Goal: Task Accomplishment & Management: Manage account settings

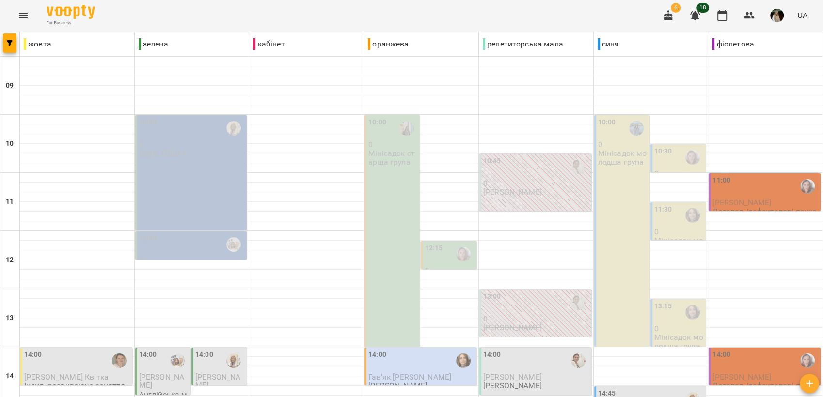
scroll to position [363, 0]
click at [698, 16] on icon "button" at bounding box center [695, 15] width 10 height 9
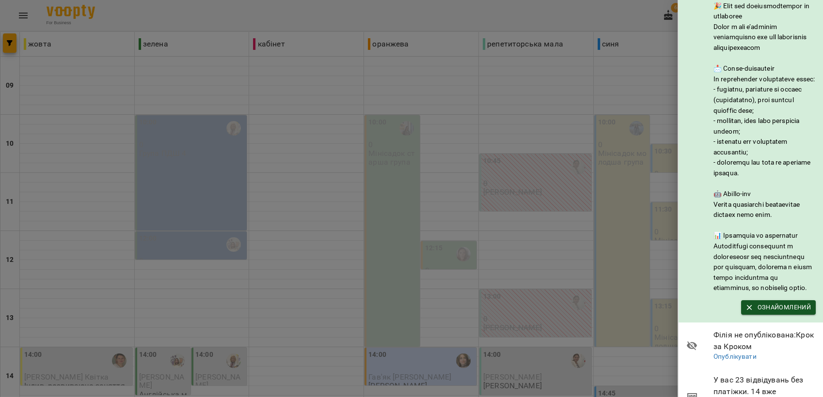
scroll to position [132, 0]
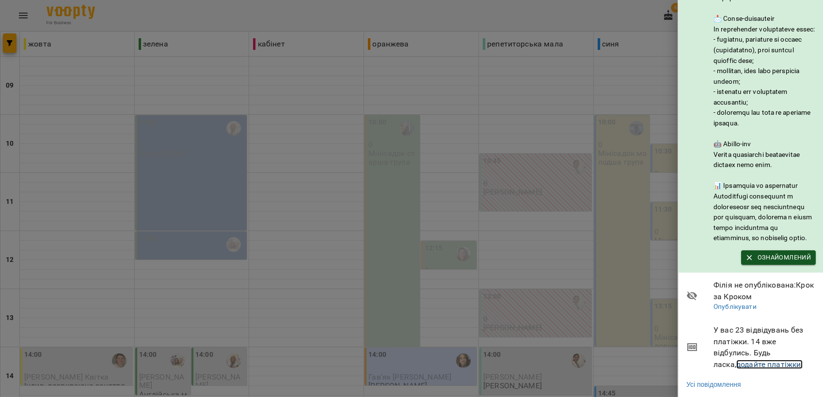
click at [758, 360] on link "додайте платіжки!" at bounding box center [769, 364] width 67 height 9
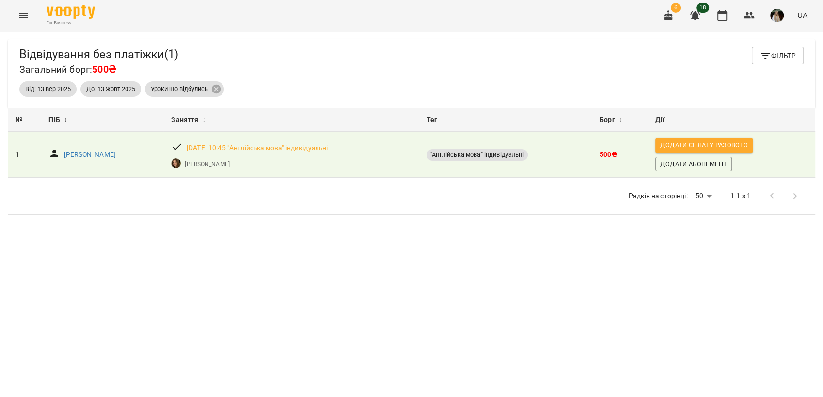
click at [25, 17] on icon "Menu" at bounding box center [23, 16] width 12 height 12
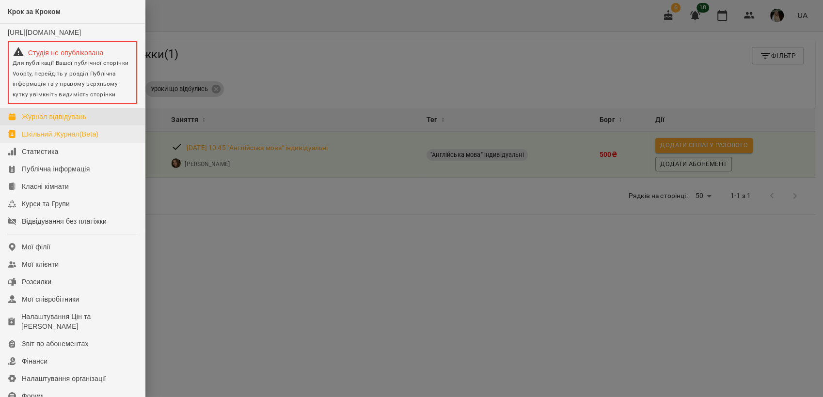
drag, startPoint x: 49, startPoint y: 123, endPoint x: 97, endPoint y: 146, distance: 53.3
click at [49, 122] on div "Журнал відвідувань" at bounding box center [54, 117] width 64 height 10
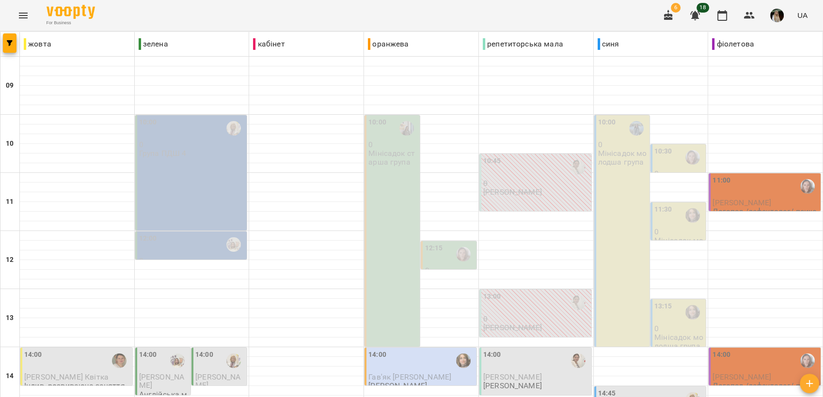
drag, startPoint x: 20, startPoint y: 354, endPoint x: 41, endPoint y: 356, distance: 21.0
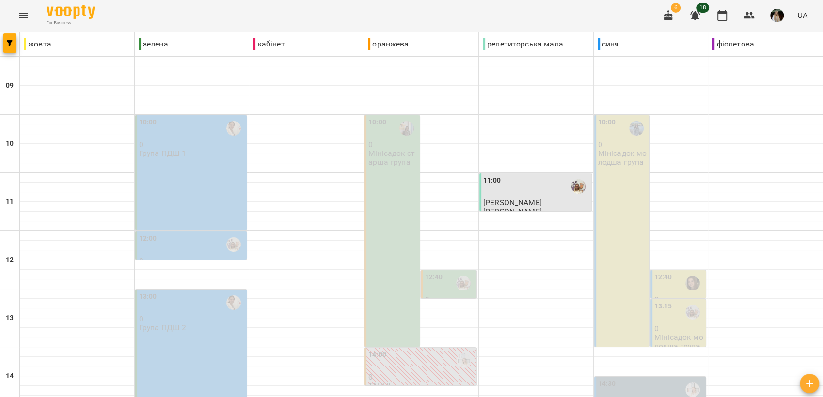
scroll to position [363, 0]
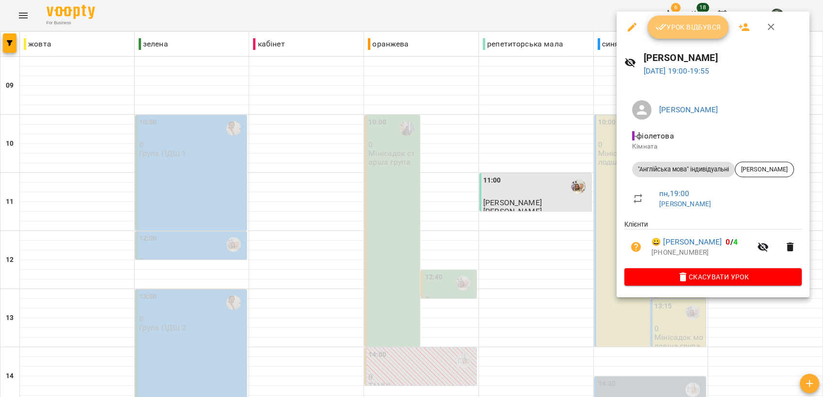
click at [697, 29] on span "Урок відбувся" at bounding box center [688, 27] width 66 height 12
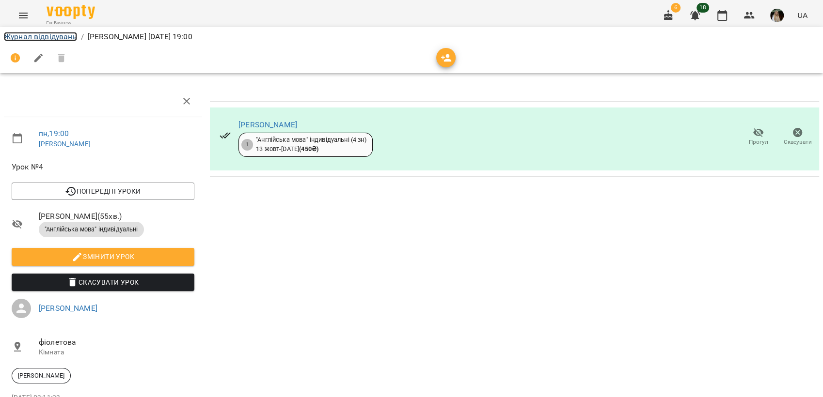
drag, startPoint x: 60, startPoint y: 37, endPoint x: 56, endPoint y: 53, distance: 16.4
click at [60, 37] on link "Журнал відвідувань" at bounding box center [40, 36] width 73 height 9
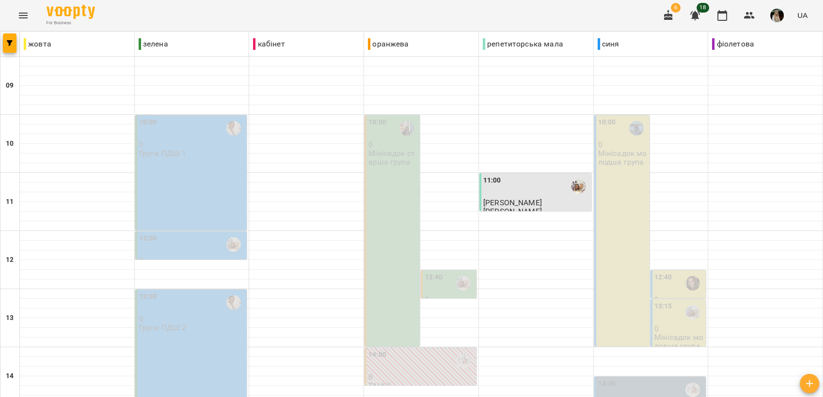
scroll to position [269, 0]
click at [700, 15] on icon "button" at bounding box center [695, 16] width 12 height 12
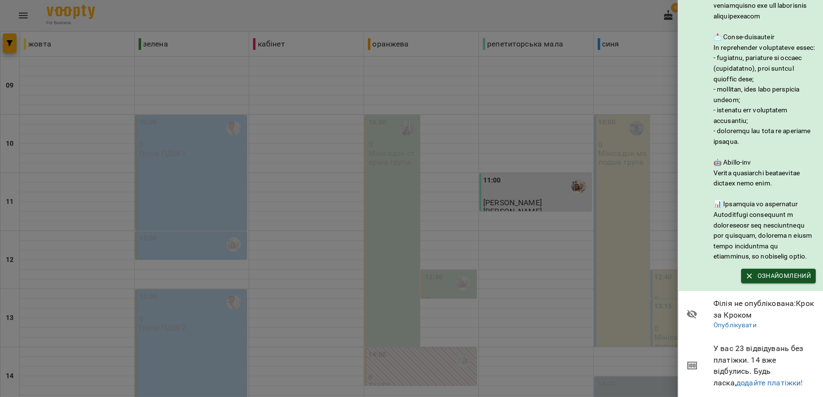
scroll to position [132, 0]
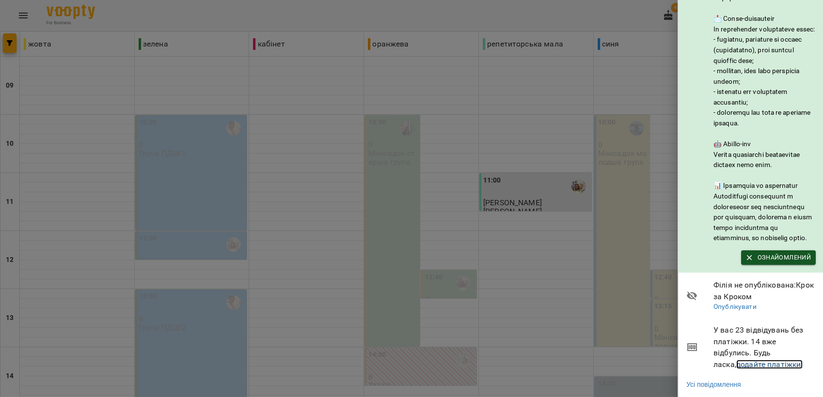
click at [758, 360] on link "додайте платіжки!" at bounding box center [769, 364] width 67 height 9
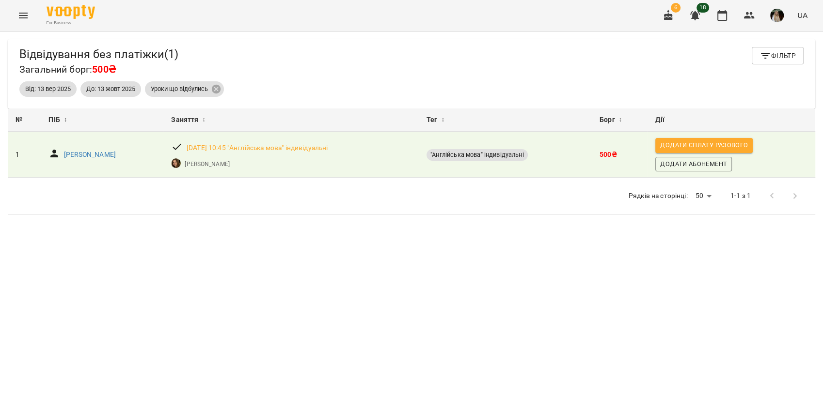
scroll to position [31, 0]
click at [21, 17] on icon "Menu" at bounding box center [23, 16] width 9 height 6
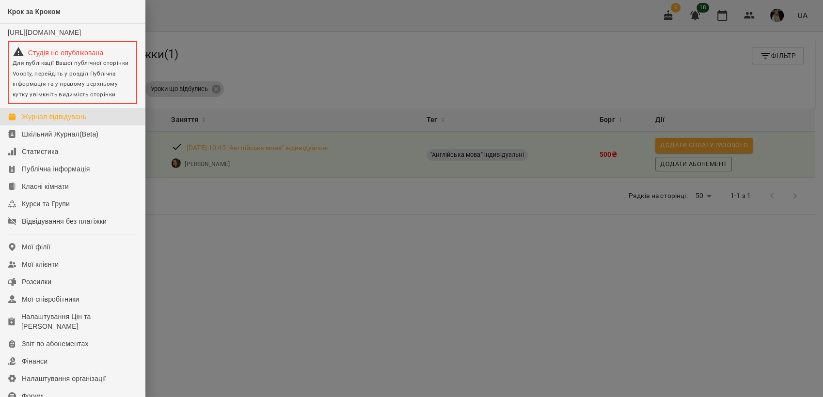
click at [58, 119] on div "Журнал відвідувань" at bounding box center [54, 117] width 64 height 10
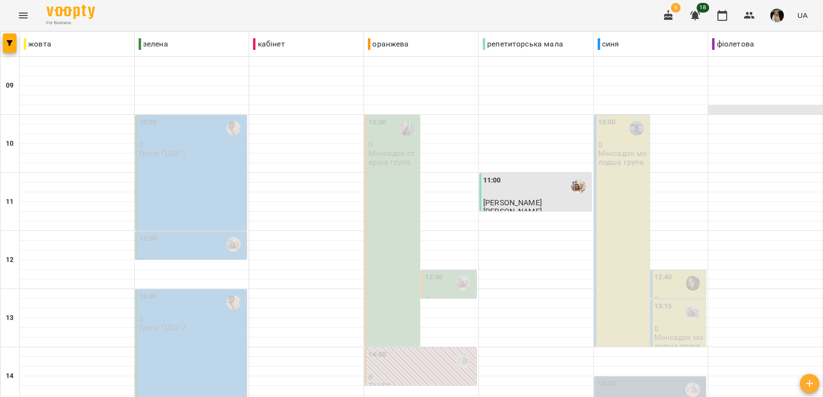
scroll to position [363, 0]
click at [774, 14] on img "button" at bounding box center [777, 16] width 14 height 14
click at [775, 95] on button "Вийти" at bounding box center [781, 88] width 69 height 17
